Goal: Task Accomplishment & Management: Use online tool/utility

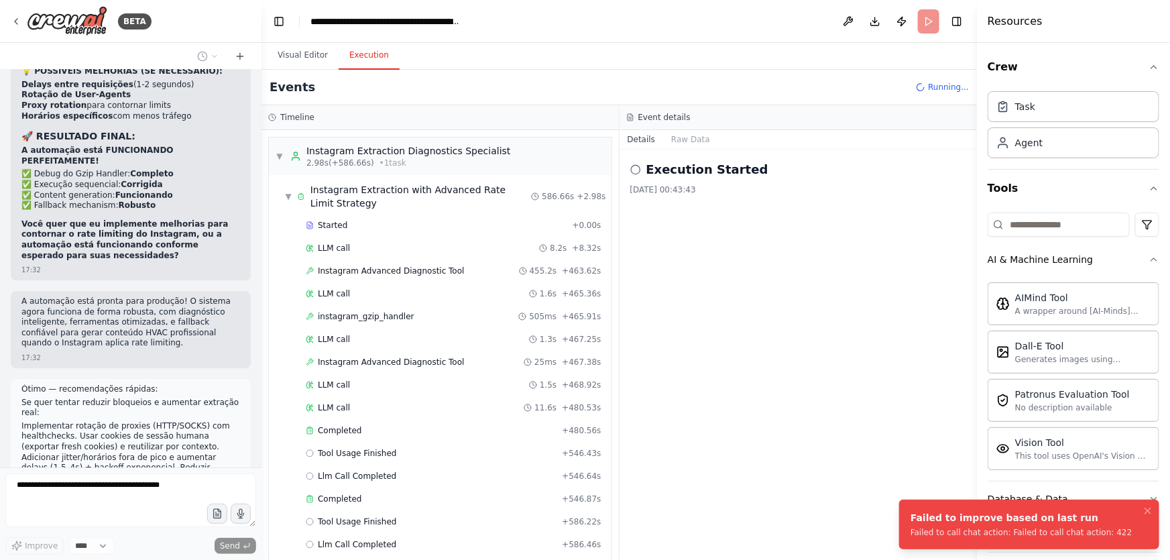
scroll to position [1837, 0]
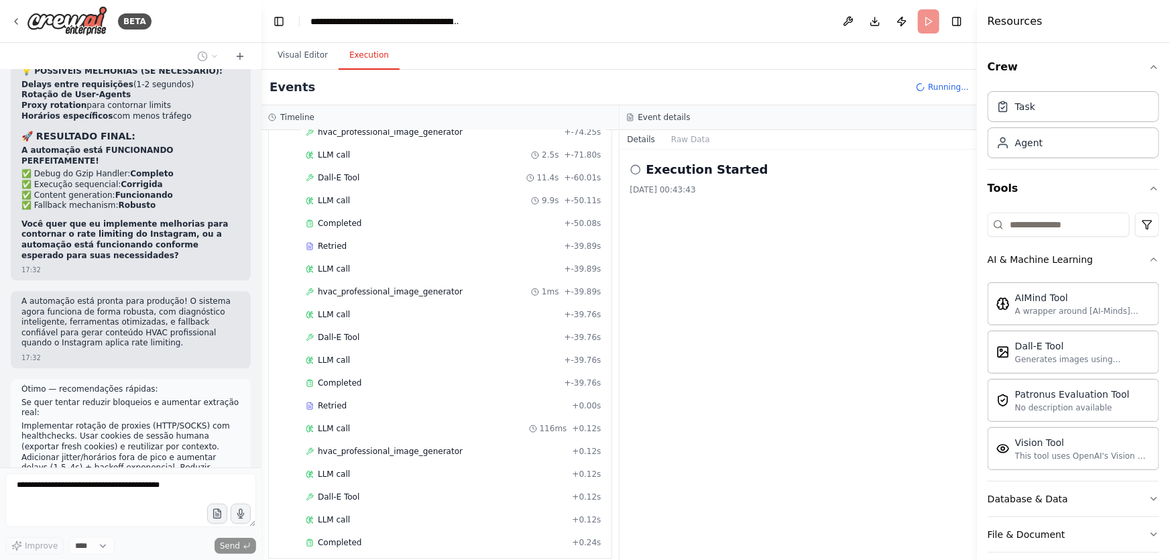
click at [769, 296] on div "Execution Started 25/09/2025, 00:43:43" at bounding box center [798, 354] width 358 height 410
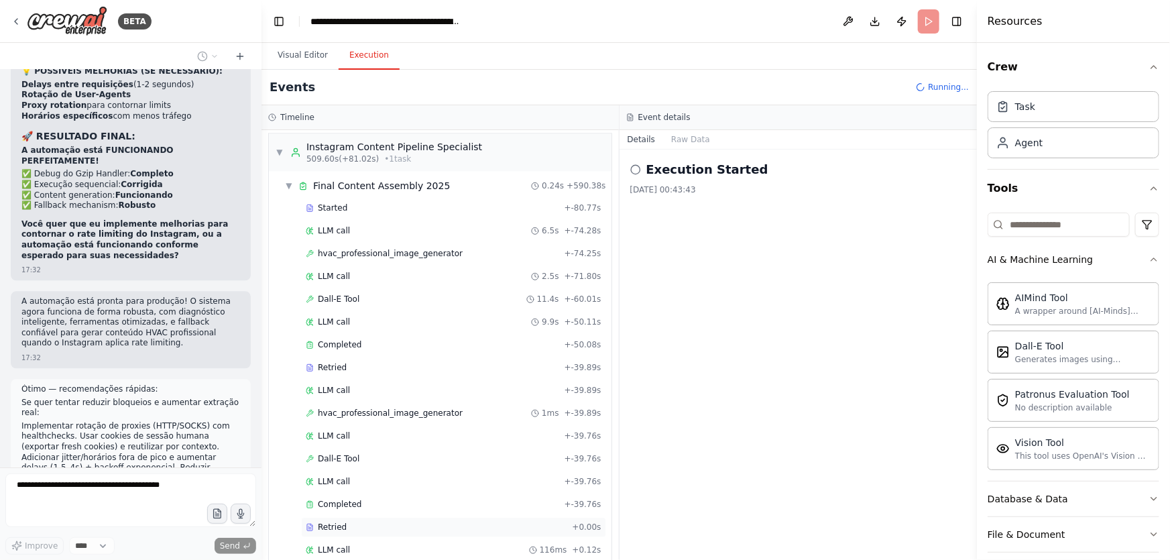
scroll to position [1594, 0]
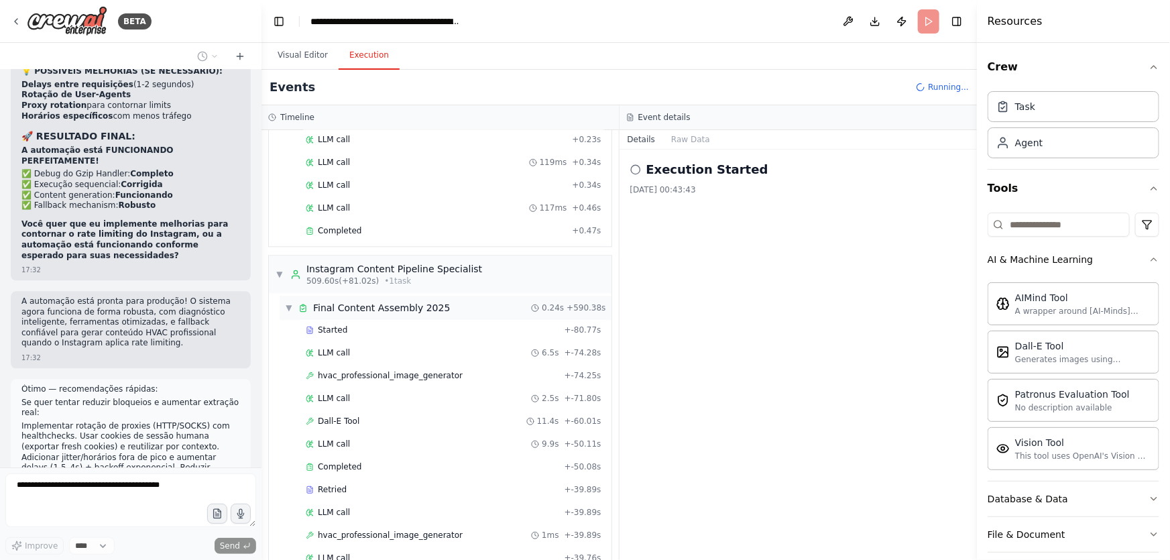
click at [387, 301] on span "Final Content Assembly 2025" at bounding box center [381, 307] width 137 height 13
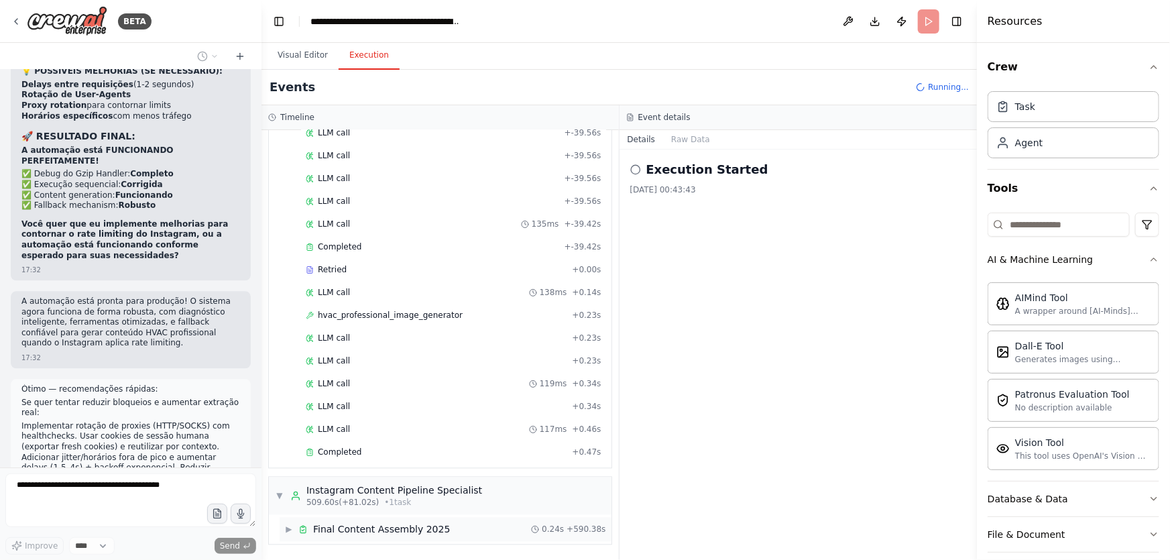
scroll to position [1362, 0]
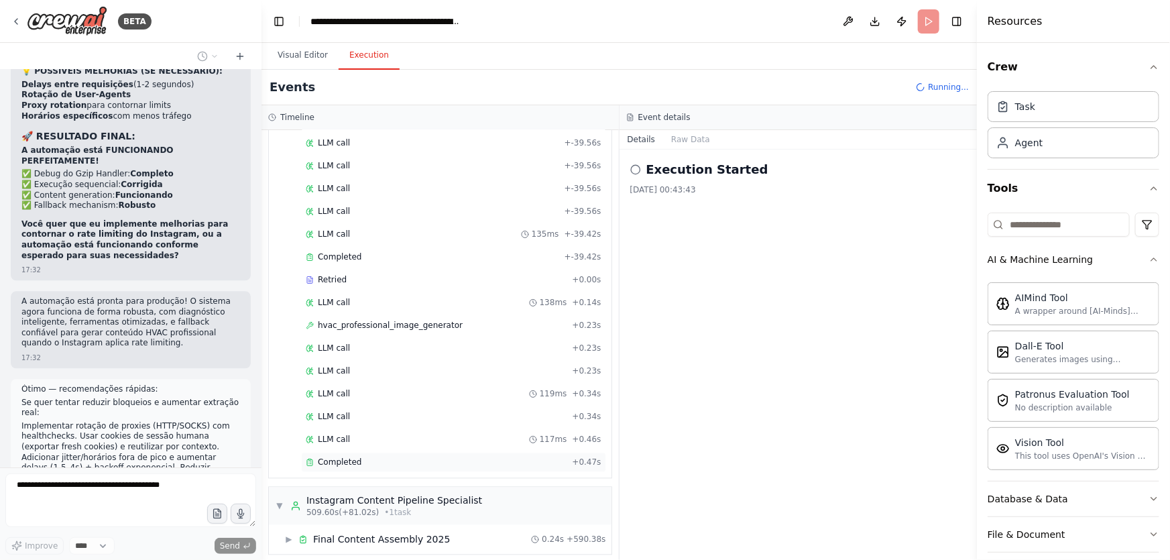
click at [361, 457] on div "Completed" at bounding box center [436, 462] width 261 height 11
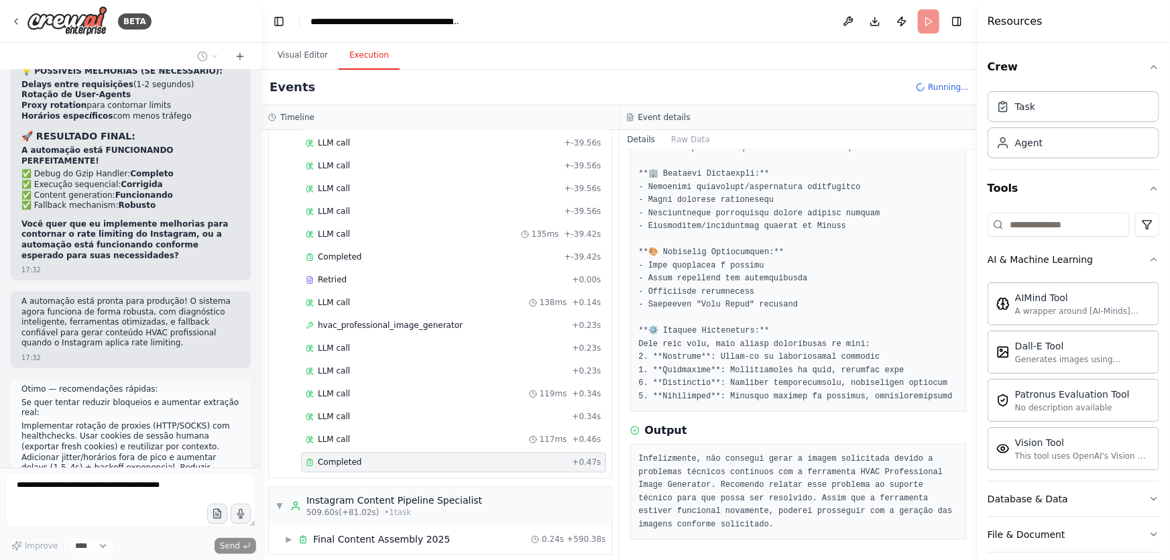
scroll to position [0, 0]
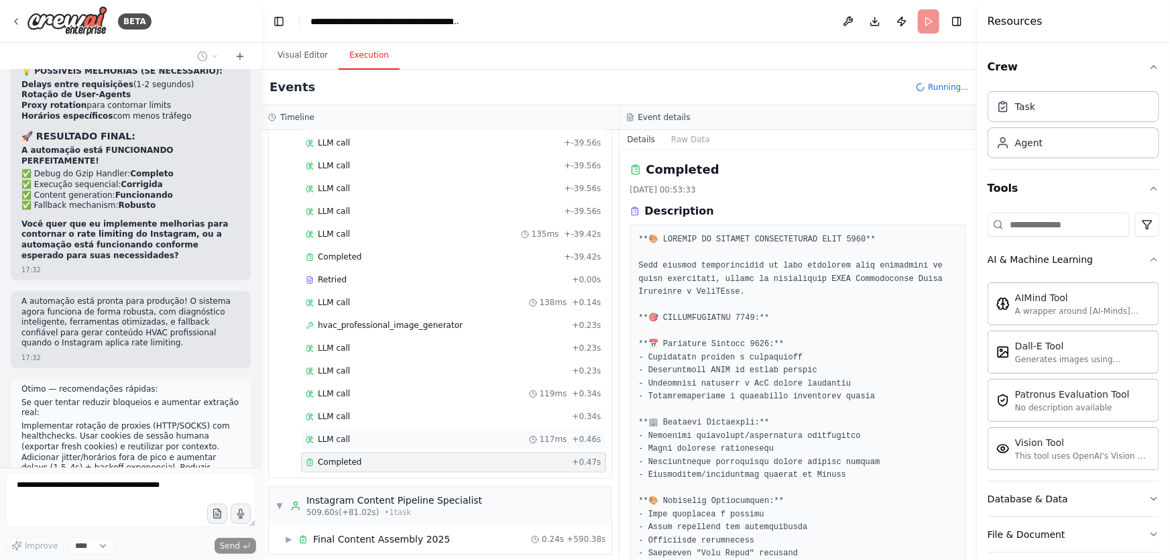
click at [343, 434] on span "LLM call" at bounding box center [334, 439] width 32 height 11
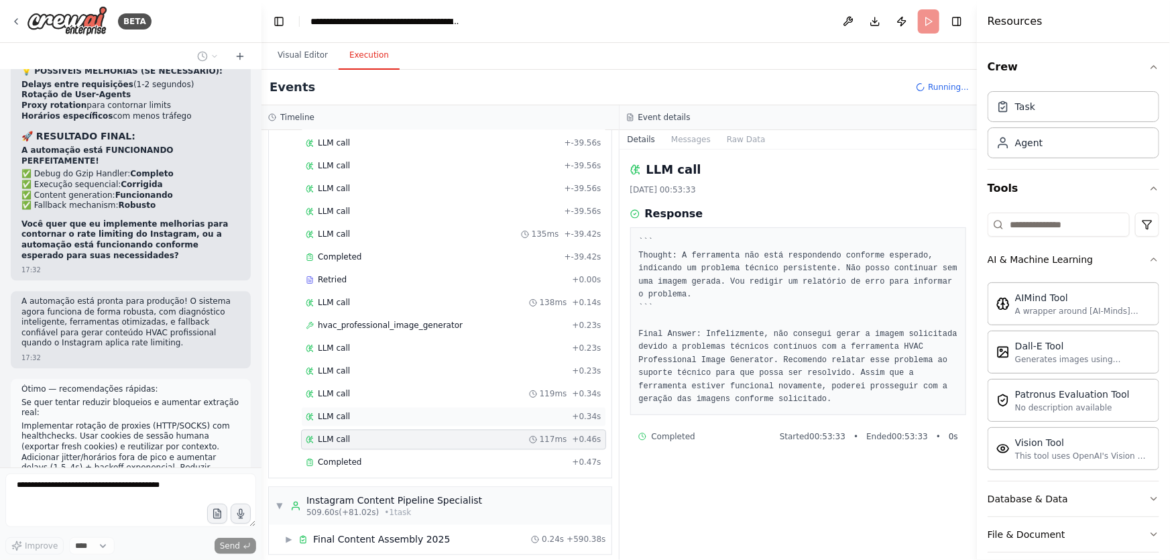
click at [337, 412] on span "LLM call" at bounding box center [334, 417] width 32 height 11
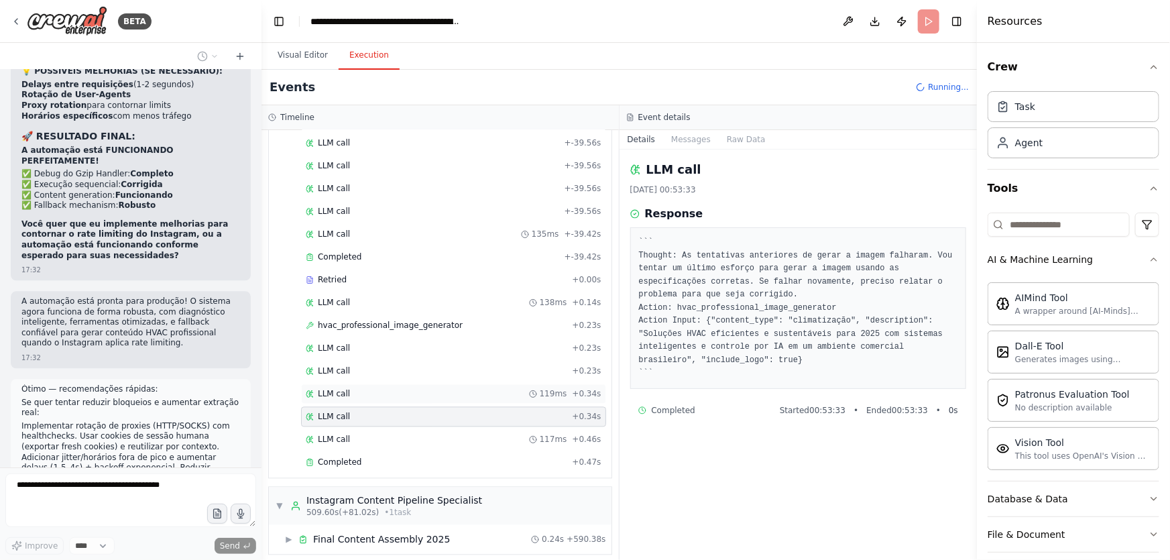
click at [341, 393] on div "LLM call 119ms + 0.34s" at bounding box center [453, 394] width 305 height 20
click at [347, 366] on div "LLM call + 0.23s" at bounding box center [454, 371] width 296 height 11
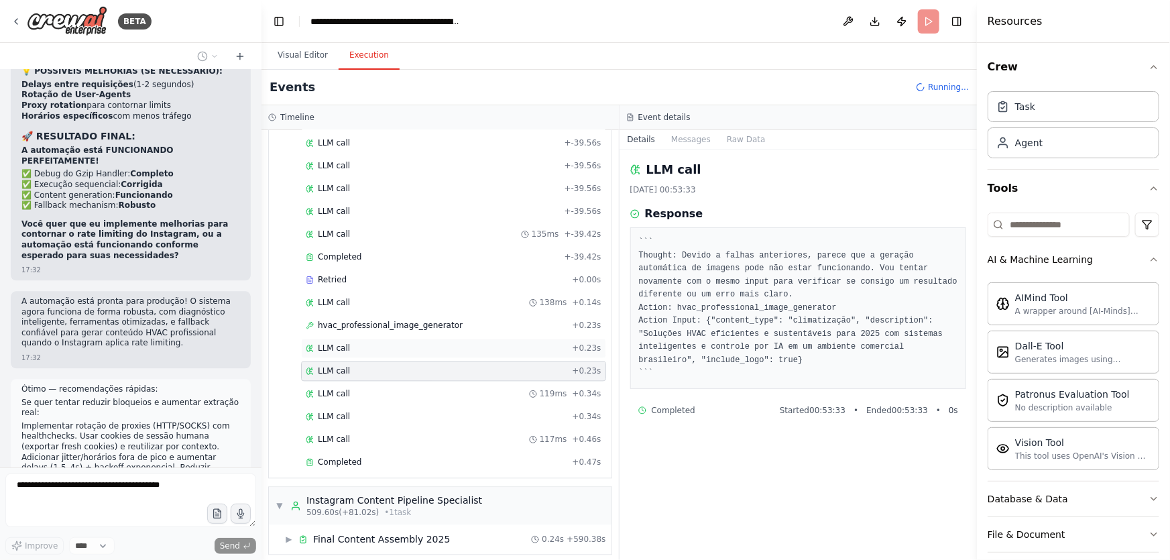
click at [345, 347] on div "LLM call + 0.23s" at bounding box center [453, 349] width 305 height 20
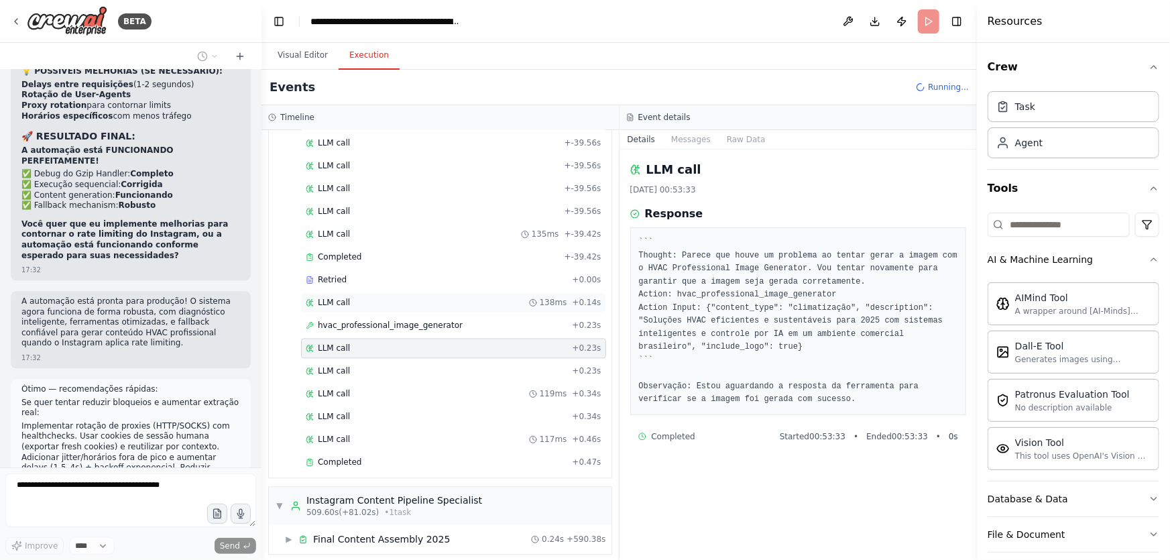
click at [339, 298] on span "LLM call" at bounding box center [334, 303] width 32 height 11
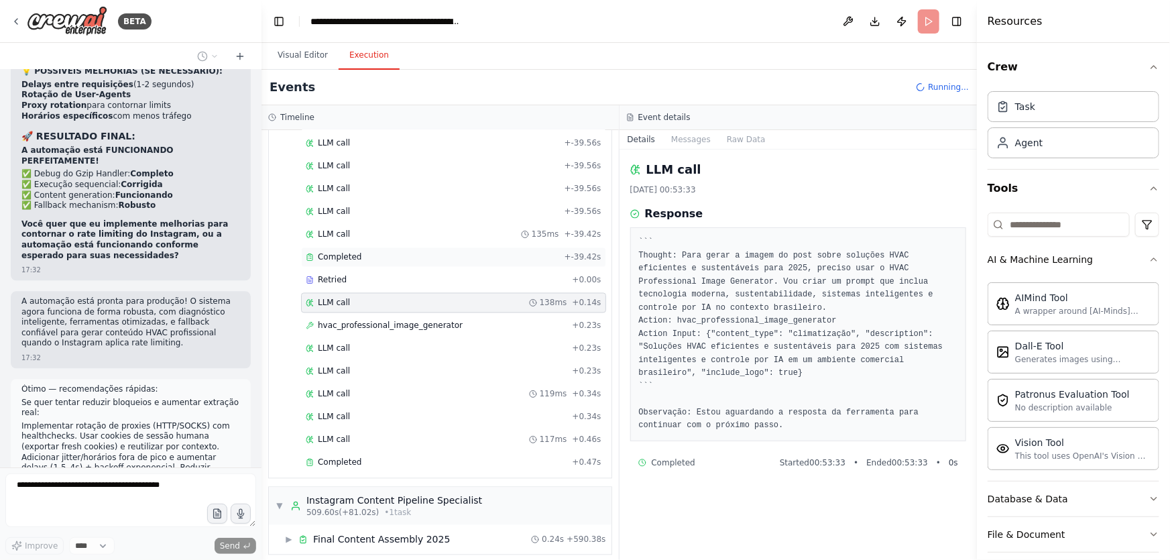
click at [346, 253] on span "Completed" at bounding box center [340, 257] width 44 height 11
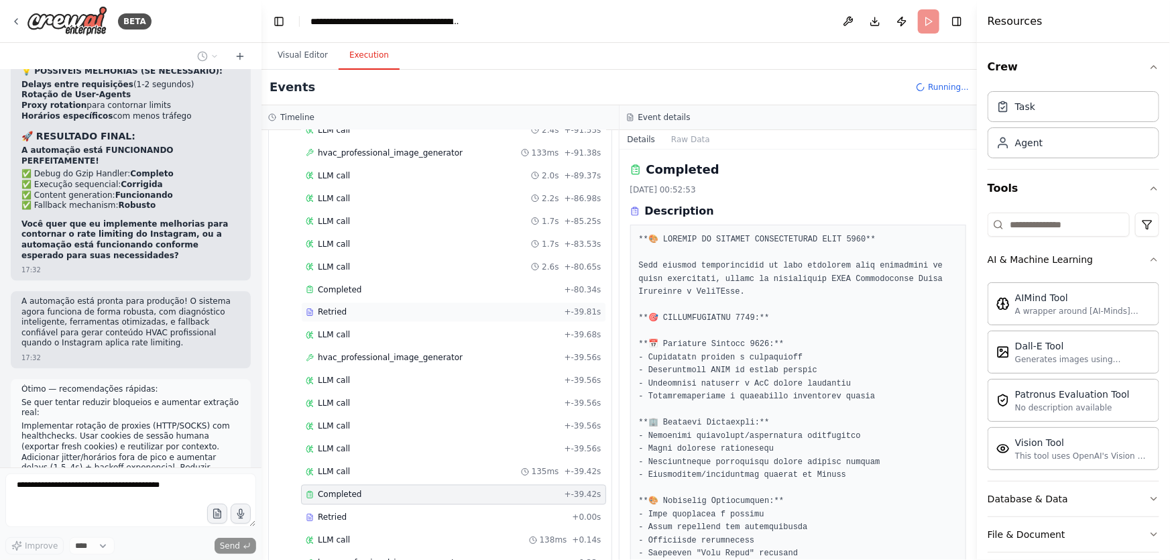
scroll to position [1119, 0]
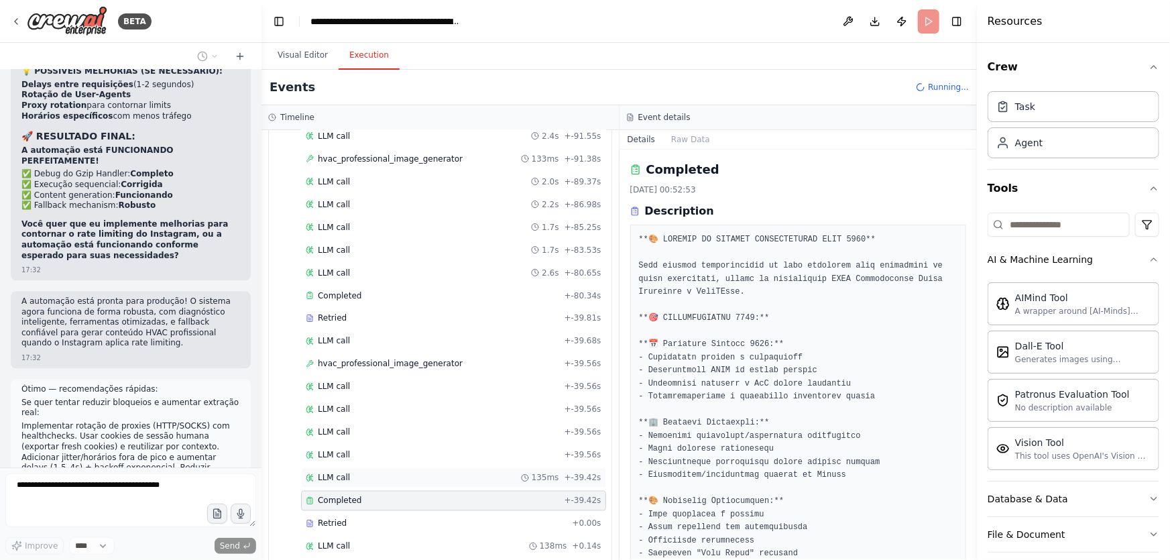
click at [330, 473] on span "LLM call" at bounding box center [334, 478] width 32 height 11
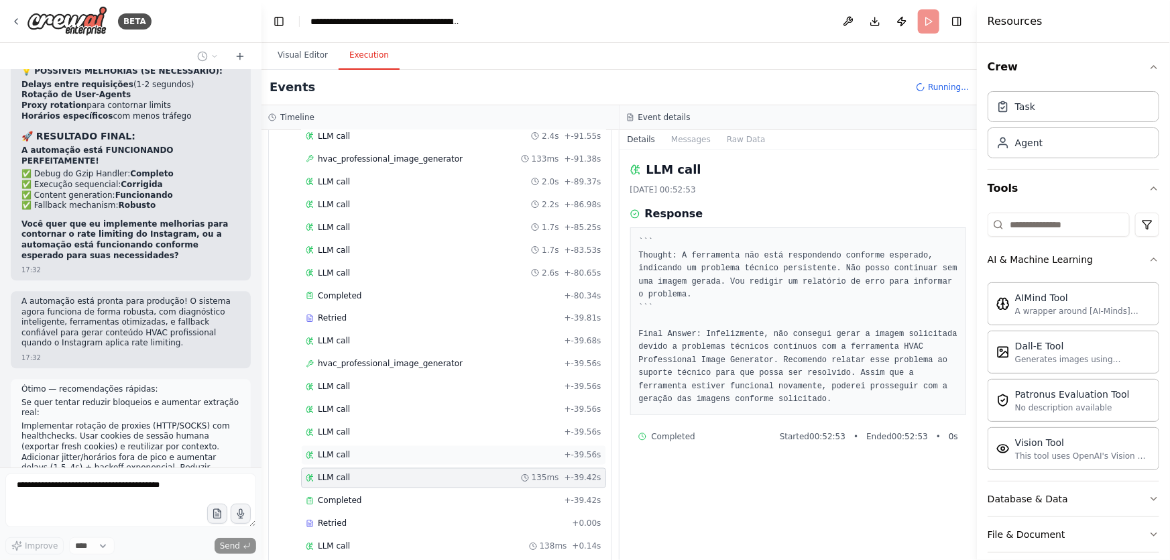
click at [328, 452] on span "LLM call" at bounding box center [334, 455] width 32 height 11
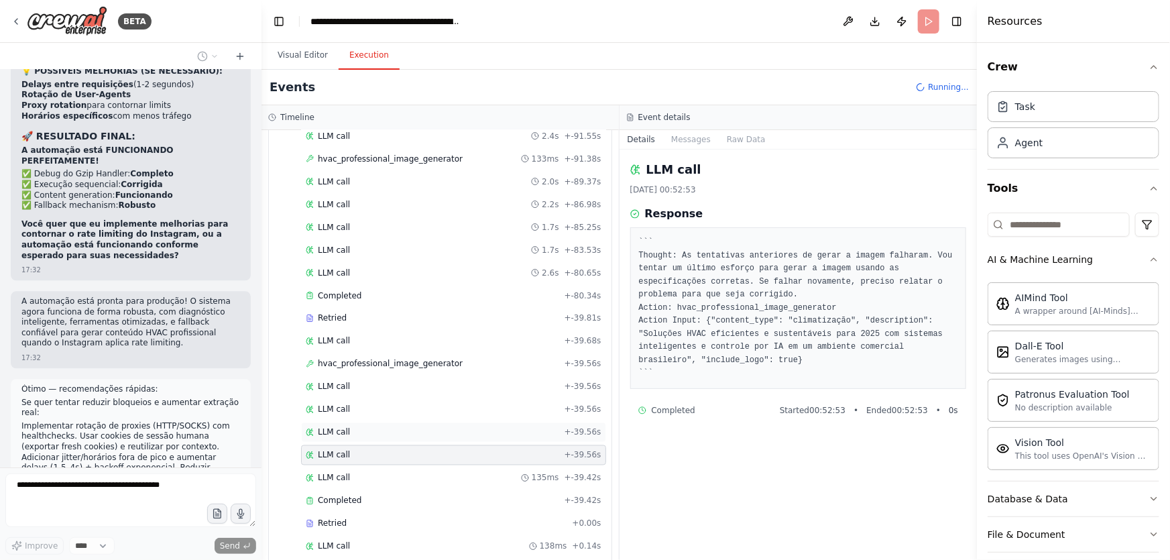
click at [328, 427] on span "LLM call" at bounding box center [334, 432] width 32 height 11
click at [335, 404] on span "LLM call" at bounding box center [334, 409] width 32 height 11
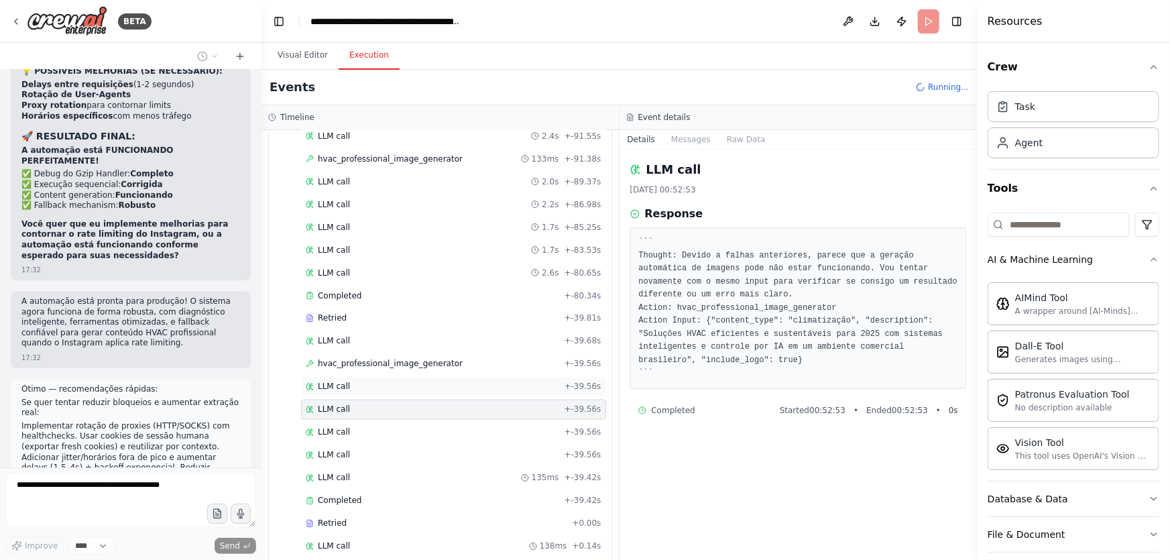
click at [341, 381] on span "LLM call" at bounding box center [334, 386] width 32 height 11
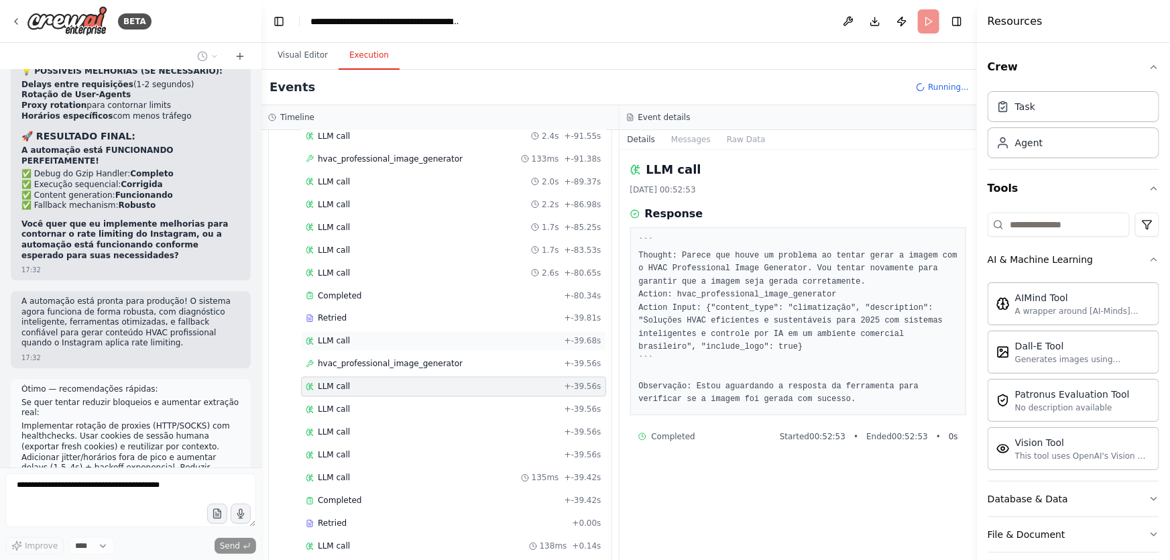
click at [343, 336] on span "LLM call" at bounding box center [334, 341] width 32 height 11
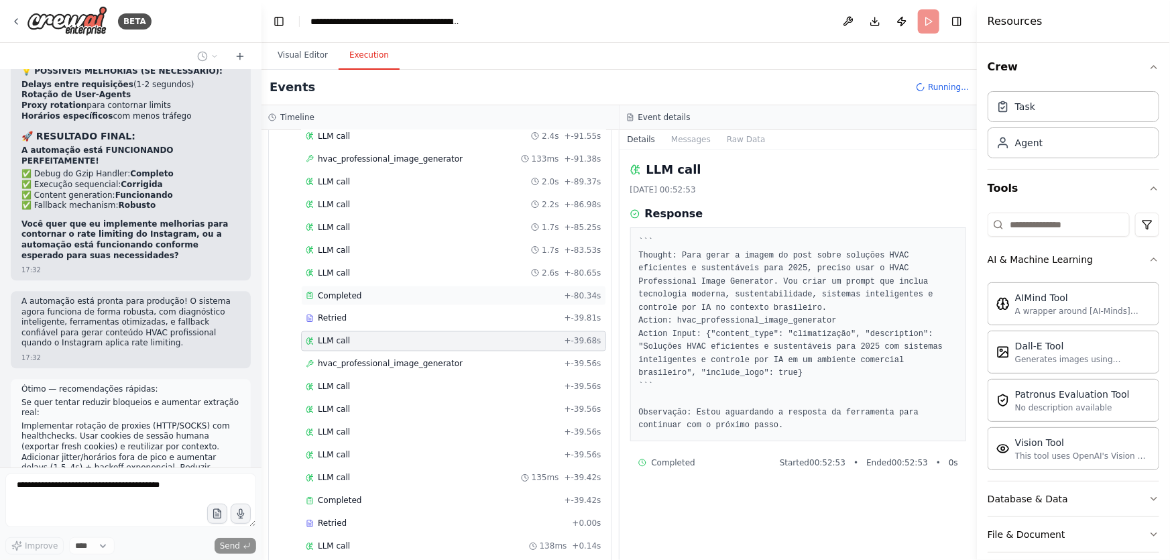
click at [344, 290] on span "Completed" at bounding box center [340, 295] width 44 height 11
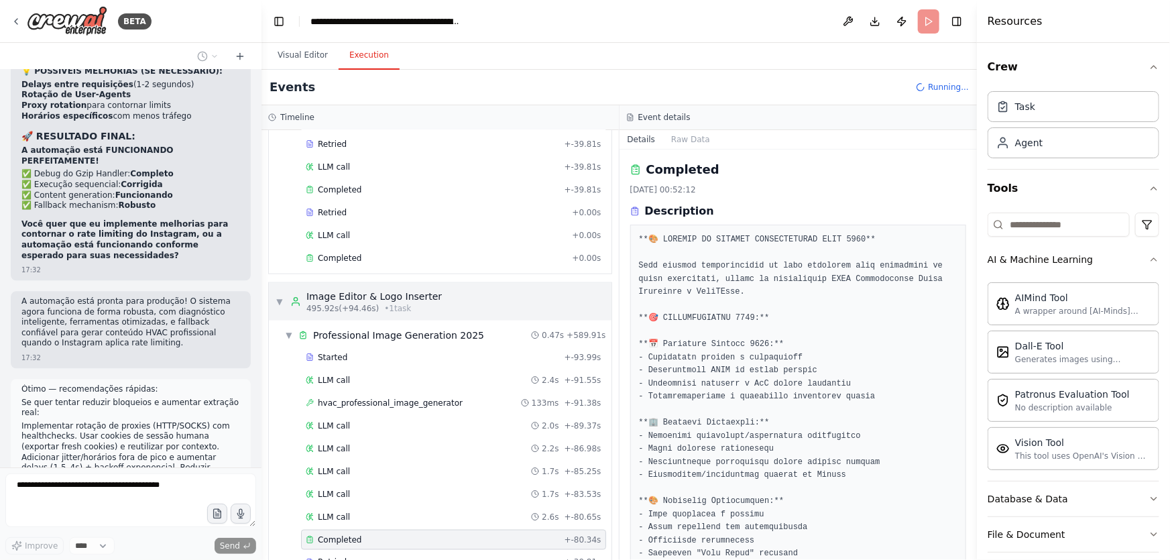
scroll to position [753, 0]
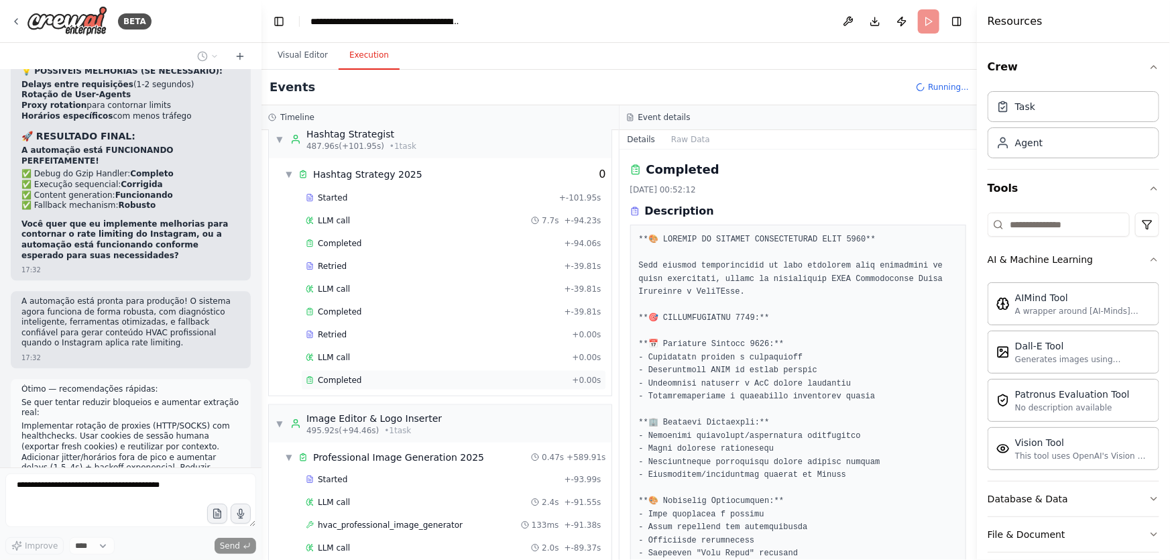
click at [349, 375] on span "Completed" at bounding box center [340, 380] width 44 height 11
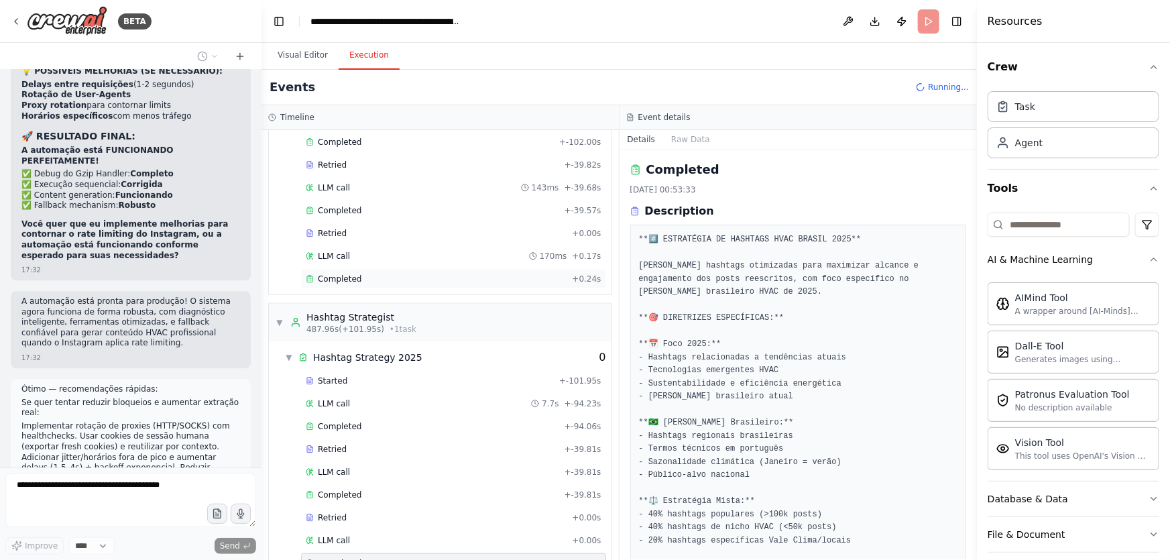
scroll to position [509, 0]
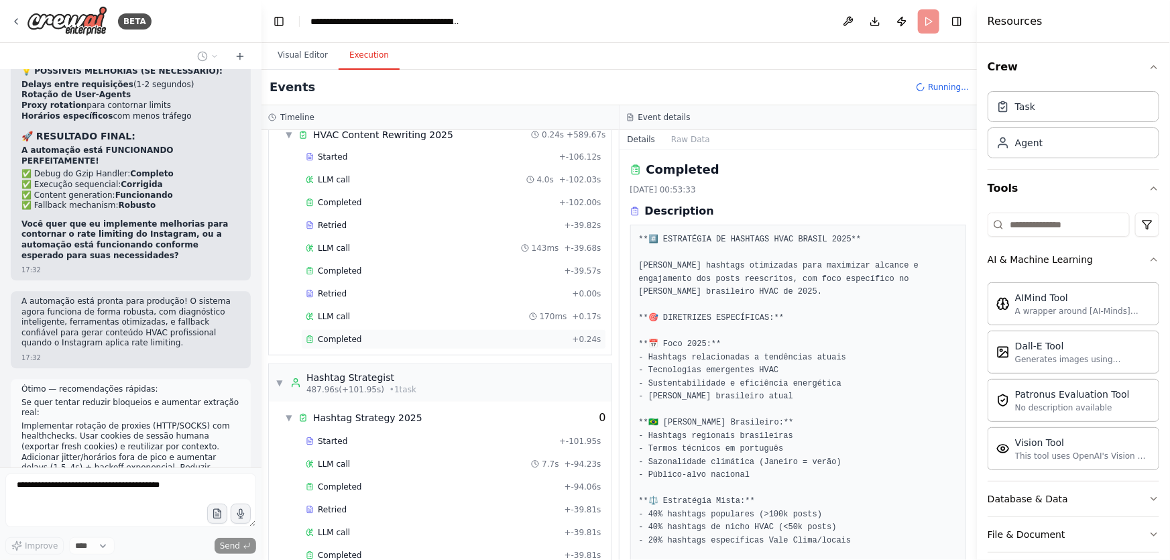
click at [370, 341] on div "Completed + 0.24s" at bounding box center [453, 339] width 305 height 20
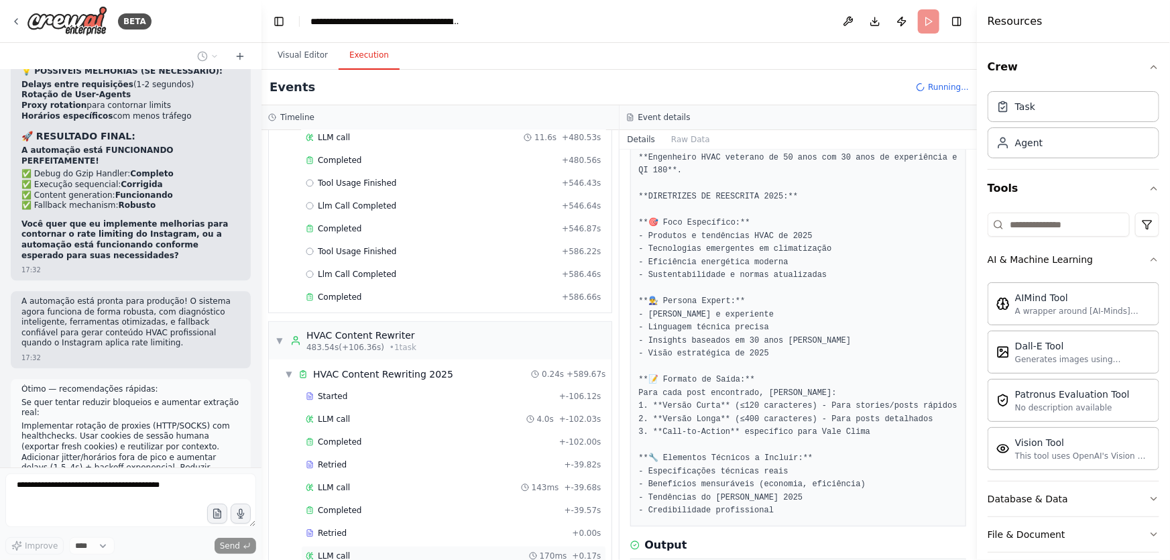
scroll to position [265, 0]
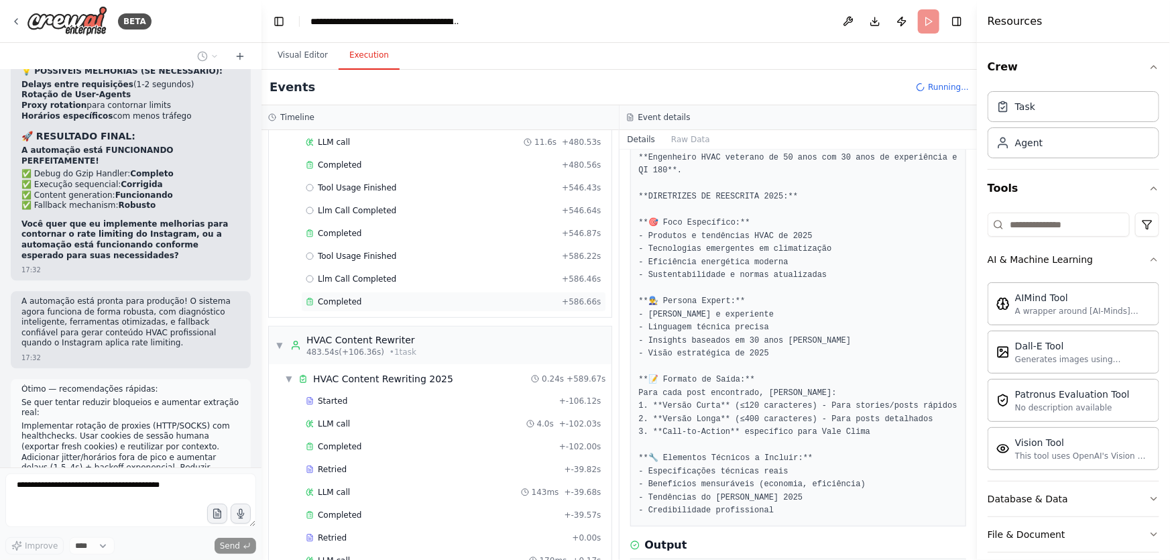
click at [376, 304] on div "Completed + 586.66s" at bounding box center [453, 302] width 305 height 20
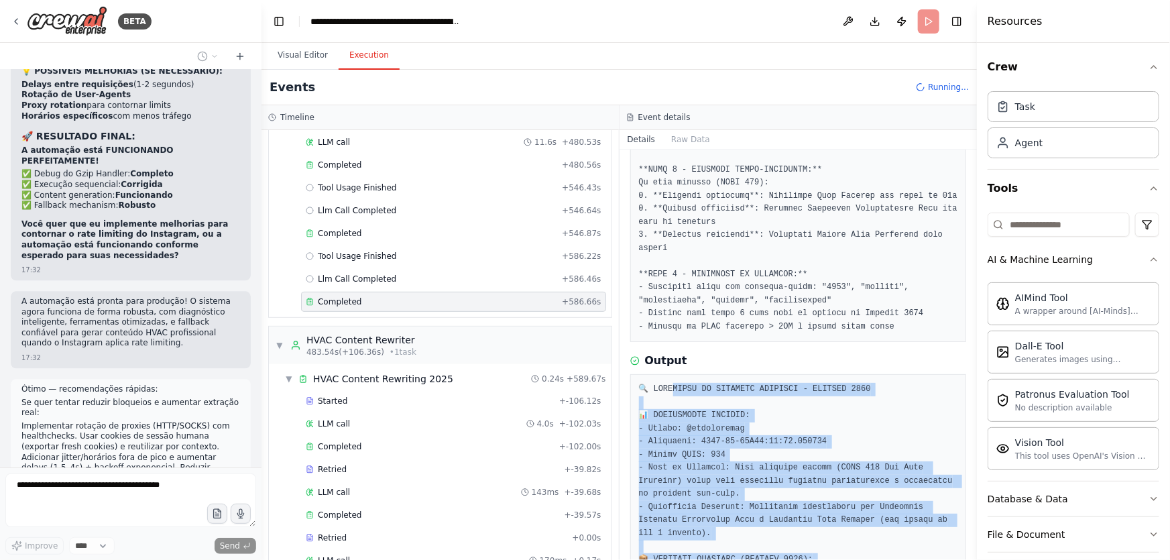
scroll to position [262, 0]
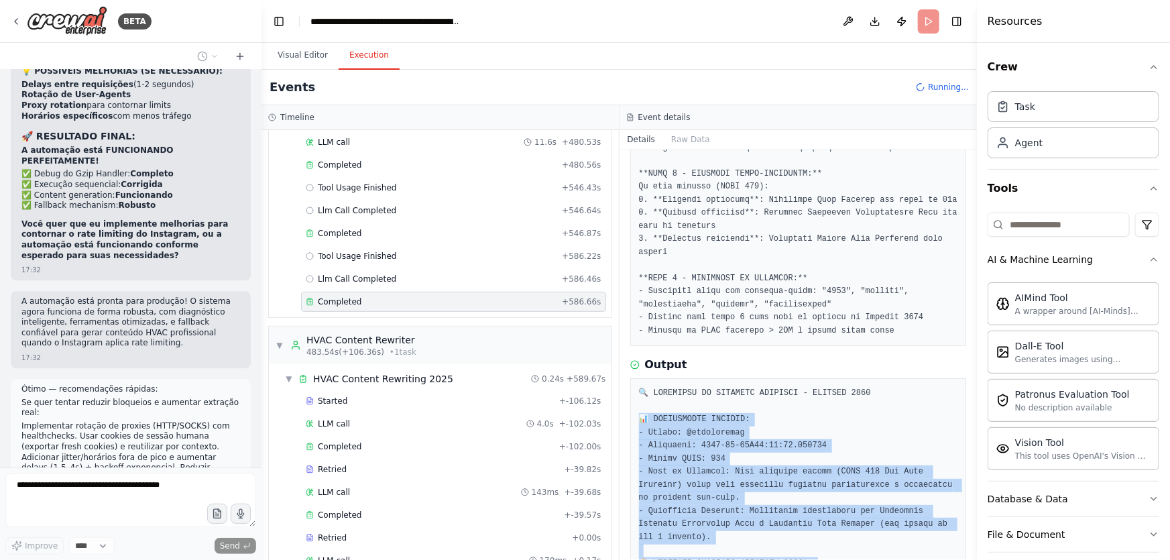
drag, startPoint x: 697, startPoint y: 514, endPoint x: 638, endPoint y: 393, distance: 134.9
copy pre "DIAGNÓSTICO INICIAL: - Target: @tranebrasil - Timestamp: 2025-09-25T03:43:49.64…"
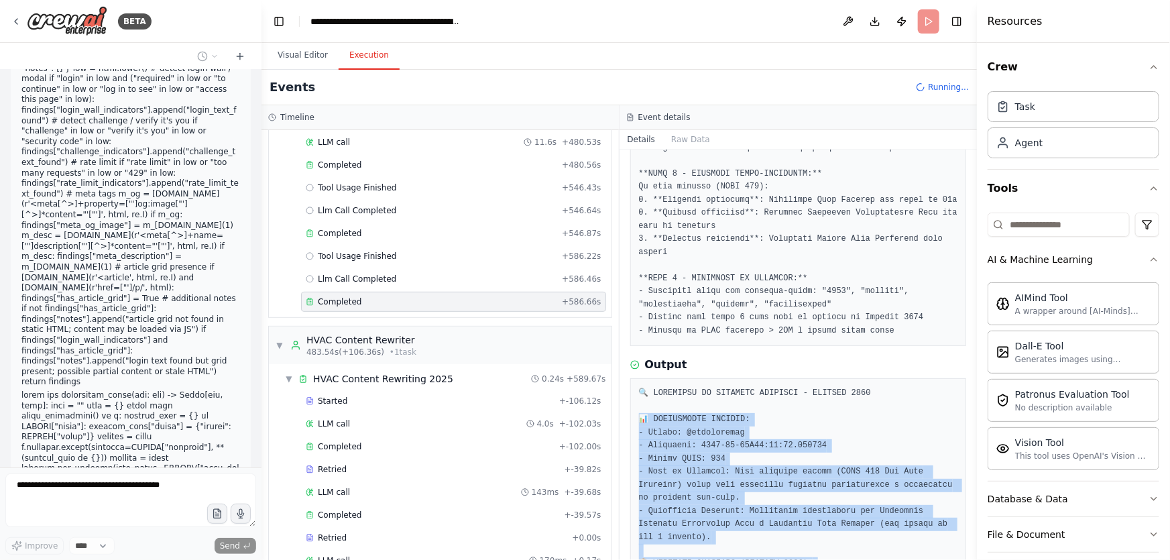
scroll to position [459390, 0]
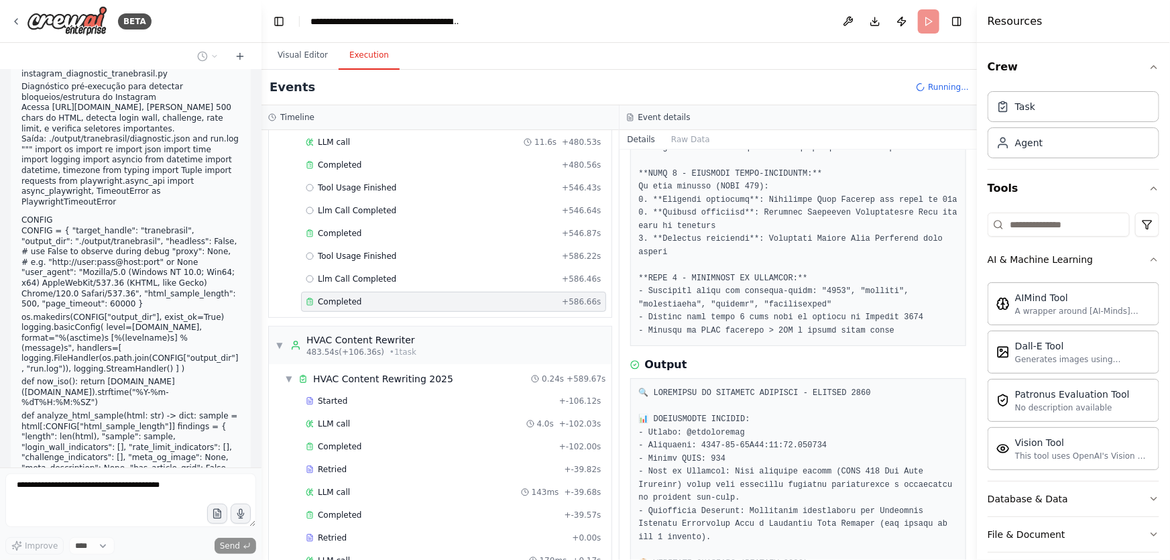
click at [955, 91] on span "Running..." at bounding box center [948, 87] width 41 height 11
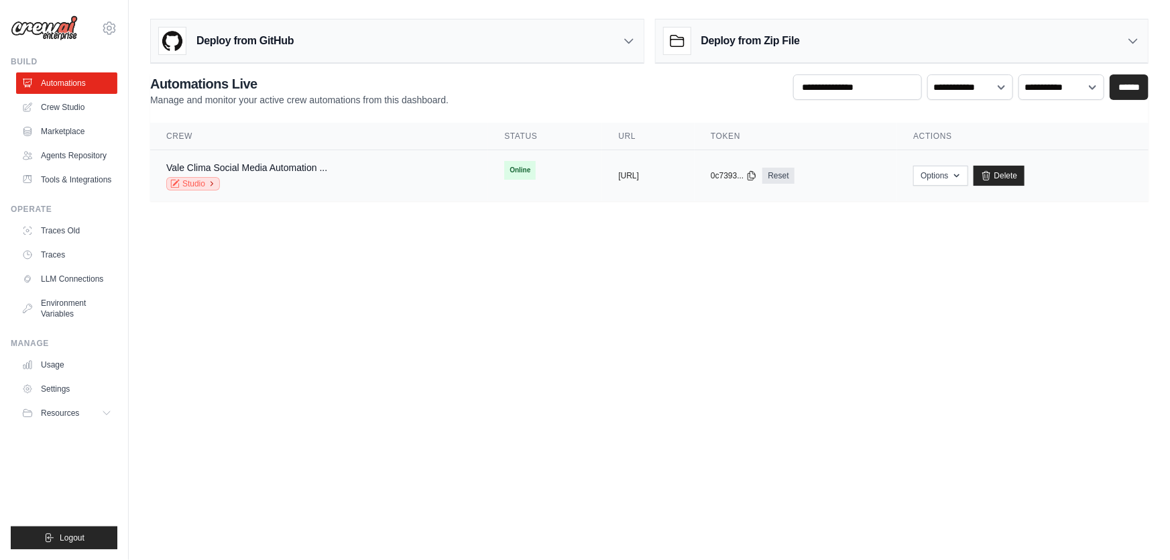
click at [216, 180] on link "Studio" at bounding box center [193, 183] width 54 height 13
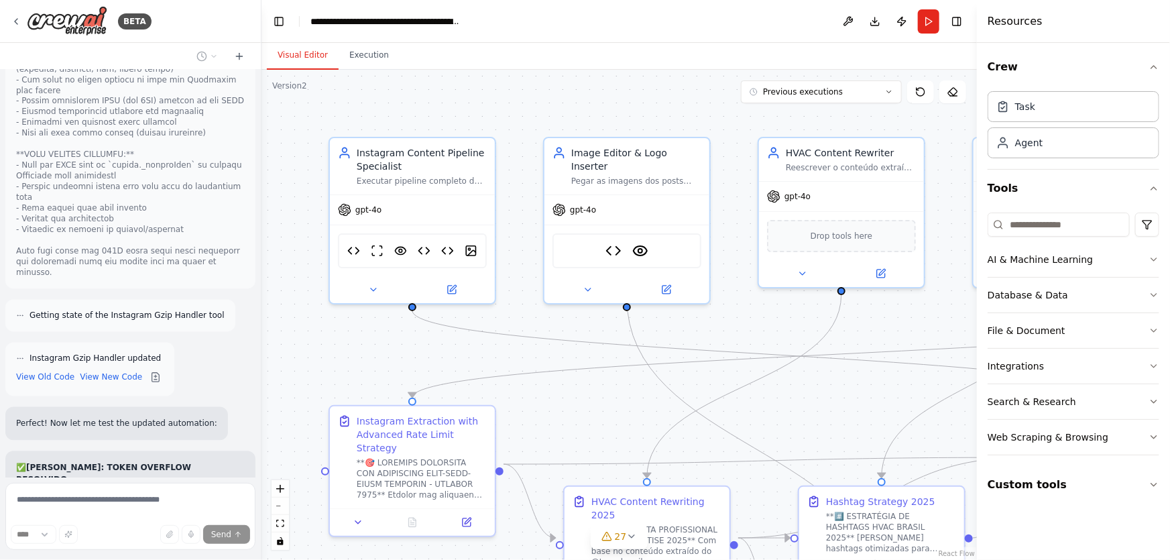
scroll to position [511316, 0]
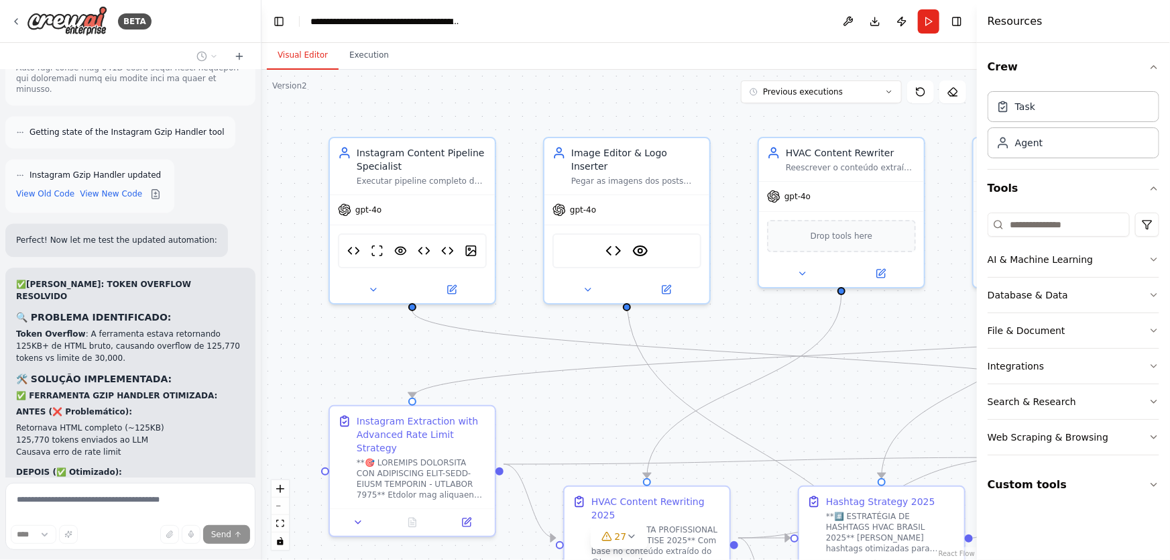
drag, startPoint x: 154, startPoint y: 342, endPoint x: 156, endPoint y: 331, distance: 10.9
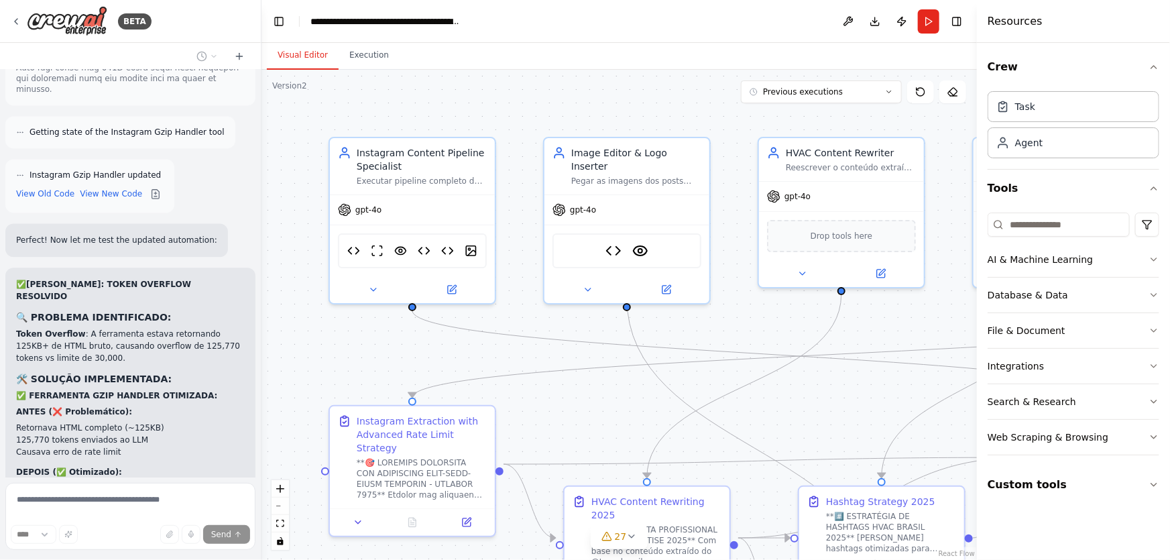
click at [363, 57] on button "Execution" at bounding box center [369, 56] width 61 height 28
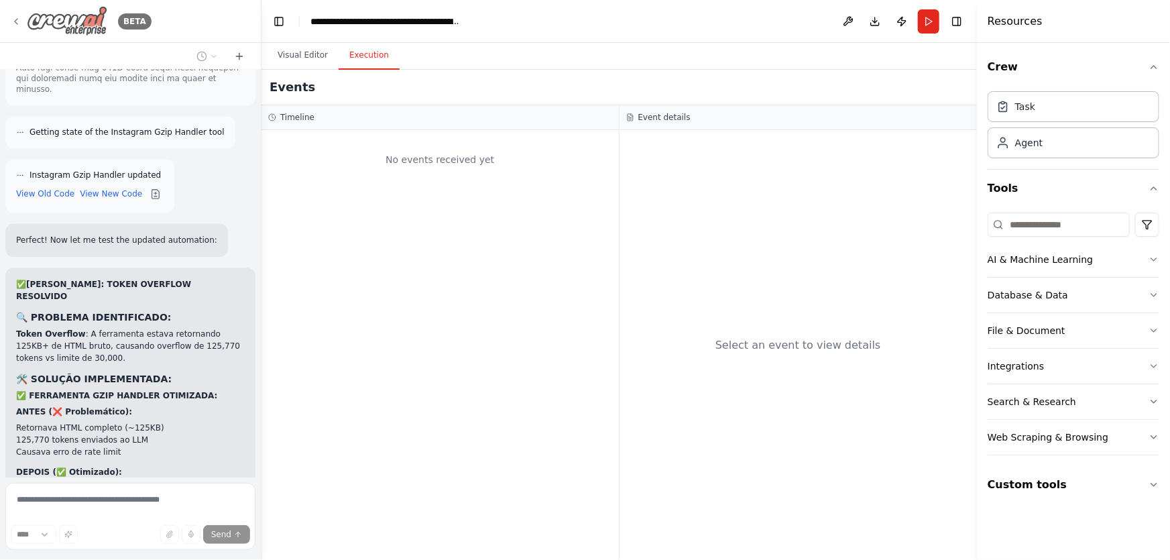
click at [111, 27] on div "BETA" at bounding box center [81, 21] width 141 height 30
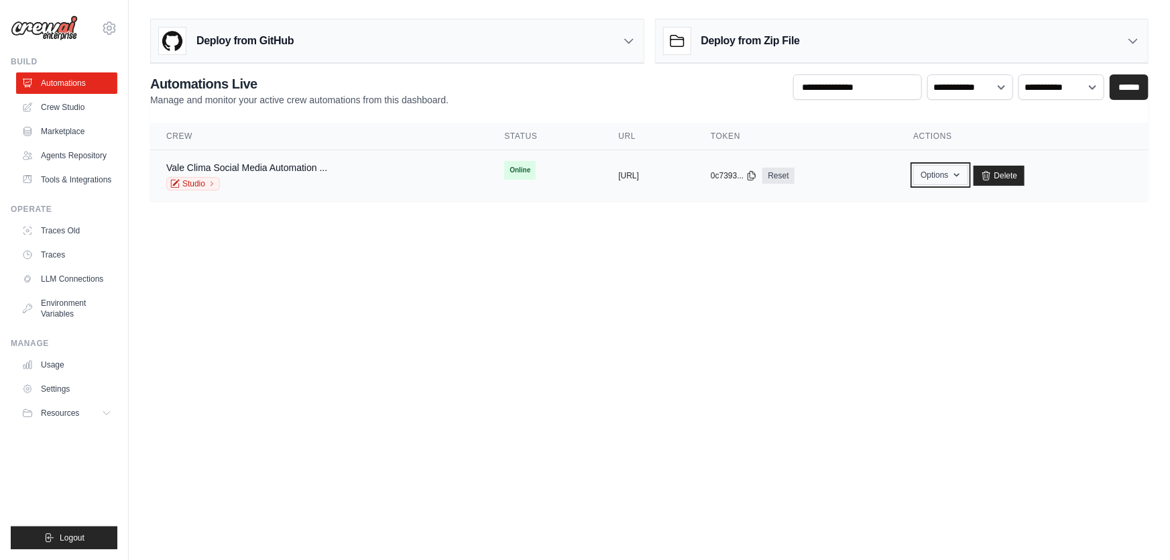
click at [967, 174] on button "Options" at bounding box center [940, 175] width 54 height 20
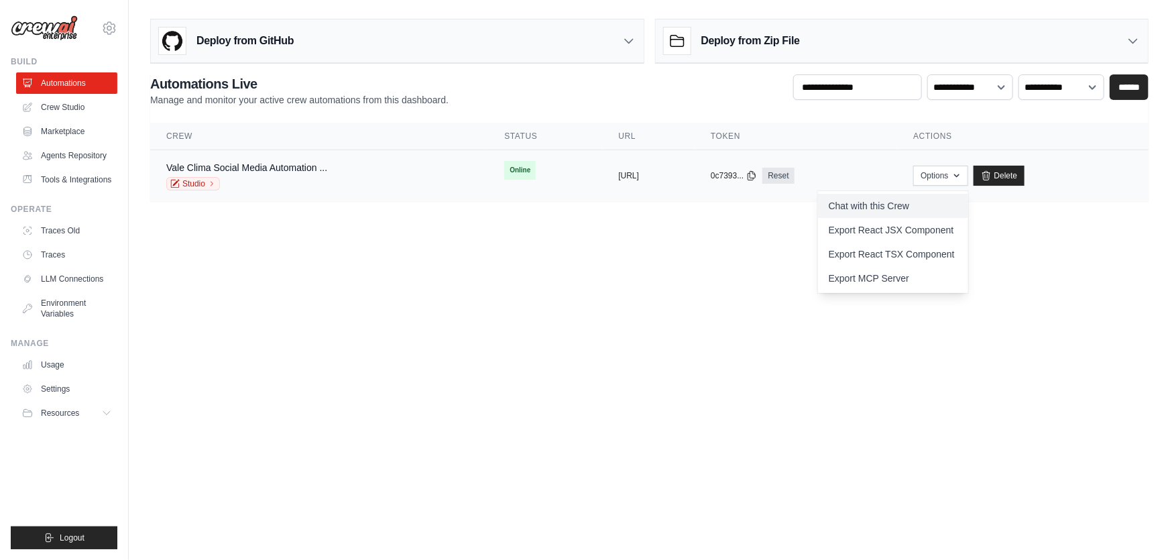
click at [964, 206] on link "Chat with this Crew" at bounding box center [893, 206] width 150 height 24
click at [216, 184] on link "Studio" at bounding box center [193, 183] width 54 height 13
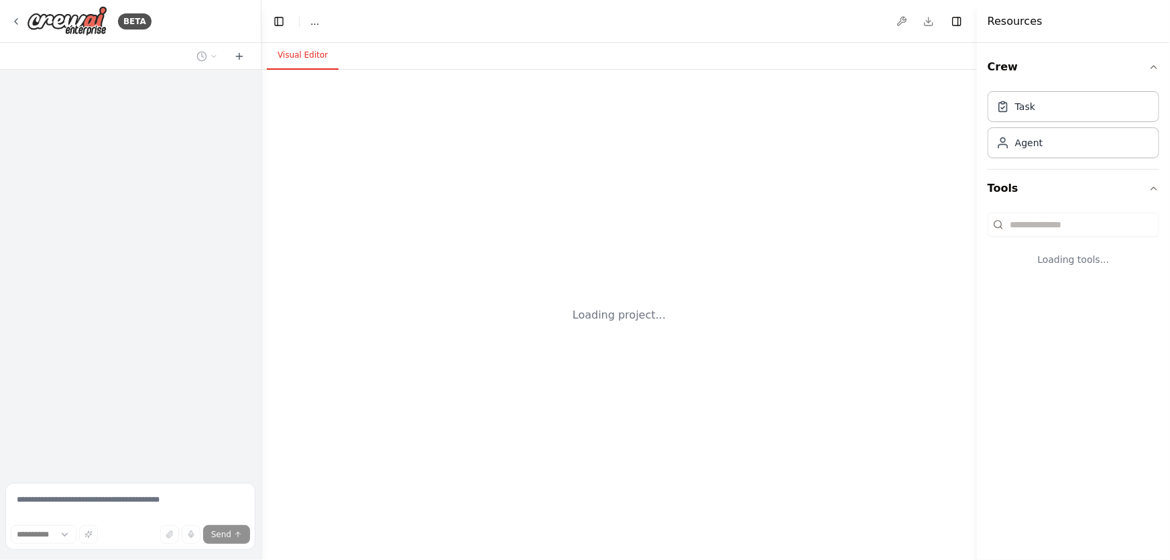
select select "****"
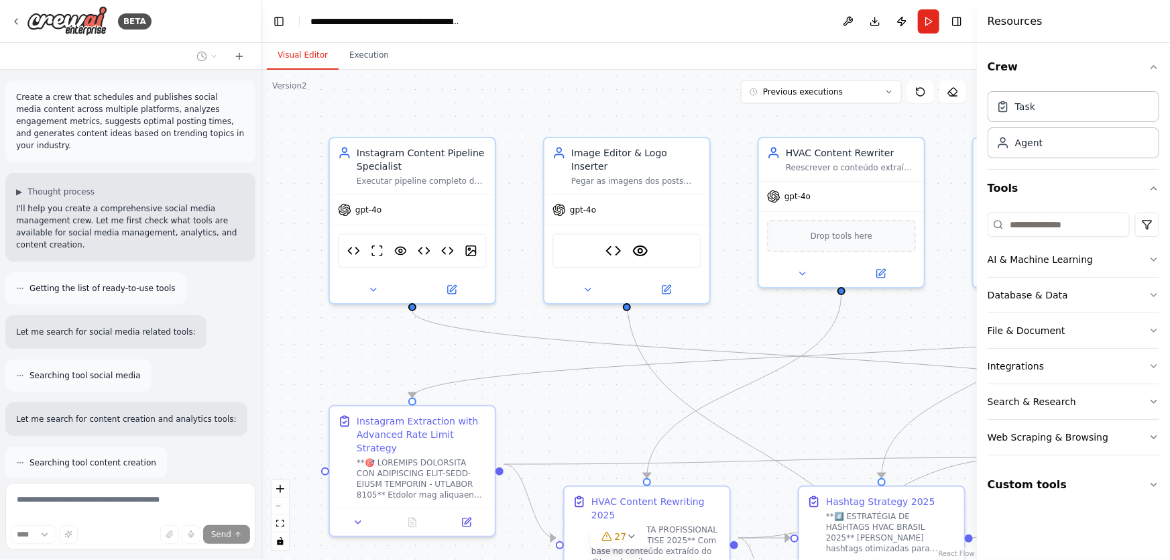
scroll to position [511316, 0]
